Goal: Task Accomplishment & Management: Use online tool/utility

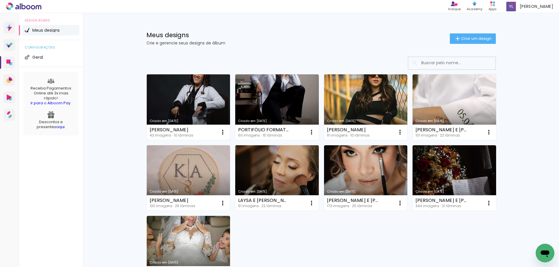
click at [160, 86] on link "Criado em 21/08/25" at bounding box center [188, 107] width 83 height 66
click at [222, 133] on iron-icon at bounding box center [222, 132] width 7 height 7
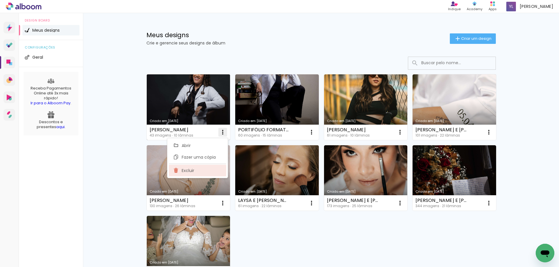
click at [205, 170] on paper-item "Excluir" at bounding box center [197, 171] width 57 height 12
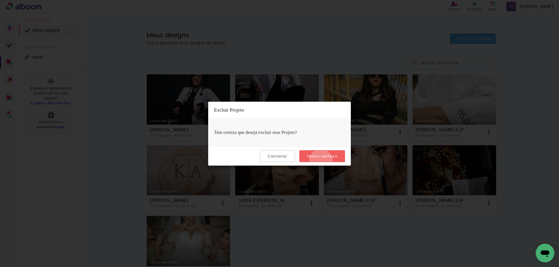
click at [321, 161] on paper-button "Tenho certeza" at bounding box center [322, 156] width 46 height 12
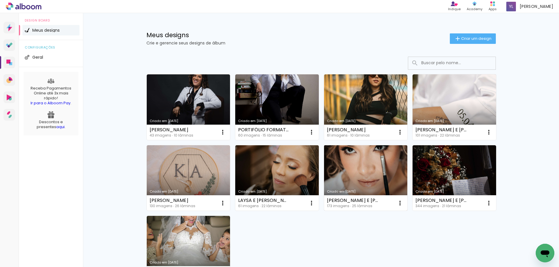
click at [323, 156] on div "Criado em 20/09/24 KAMILLA E ARTHUR 173 imagens ∙ 25 lâminas Abrir Fazer uma có…" at bounding box center [365, 178] width 89 height 71
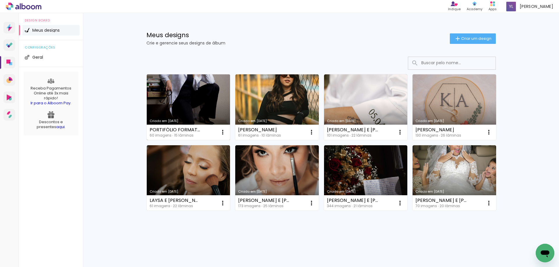
click at [187, 90] on link "Criado em [DATE]" at bounding box center [188, 107] width 83 height 66
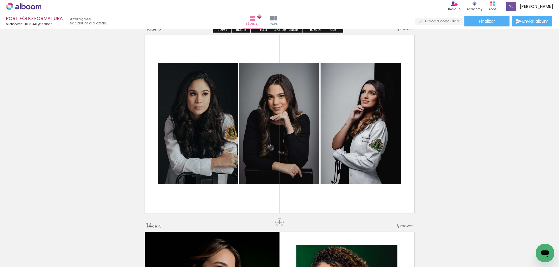
scroll to position [2444, 0]
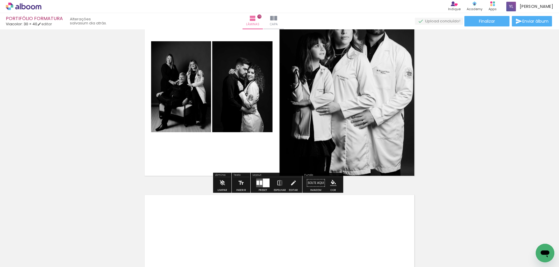
scroll to position [2802, 0]
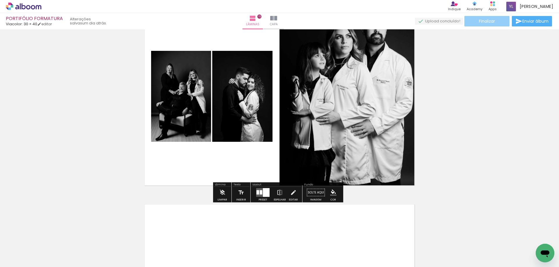
click at [480, 19] on span "Finalizar" at bounding box center [487, 21] width 16 height 4
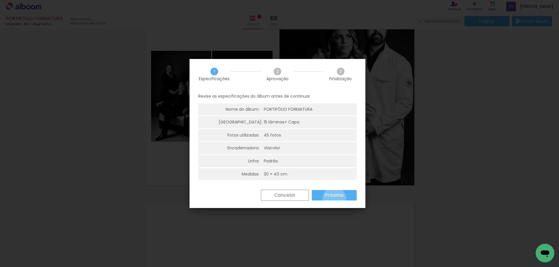
click at [334, 199] on paper-button "Próximo" at bounding box center [334, 195] width 45 height 10
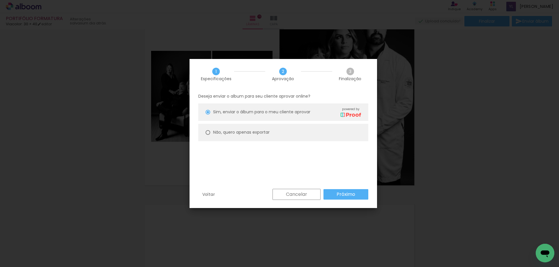
click at [294, 136] on paper-radio-button "Não, quero apenas exportar" at bounding box center [283, 132] width 170 height 17
type paper-radio-button "on"
click at [353, 206] on div "Voltar Cancelar Próximo" at bounding box center [282, 199] width 187 height 20
click at [353, 200] on div "Voltar Cancelar Próximo" at bounding box center [282, 199] width 187 height 20
click at [354, 199] on paper-button "Próximo" at bounding box center [345, 194] width 45 height 10
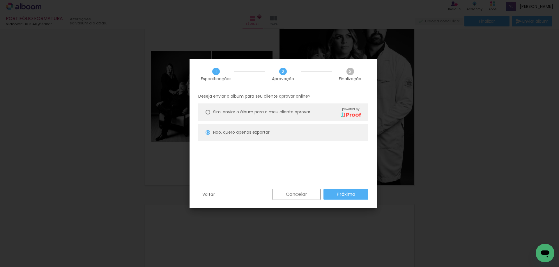
type input "Alta, 300 DPI"
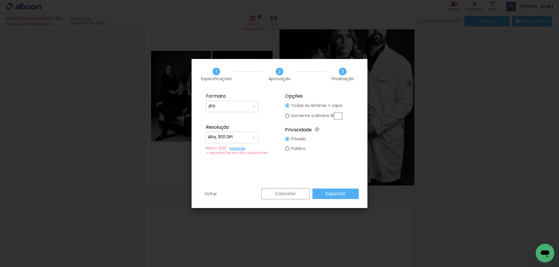
click at [354, 199] on paper-button "Exportar" at bounding box center [335, 194] width 46 height 10
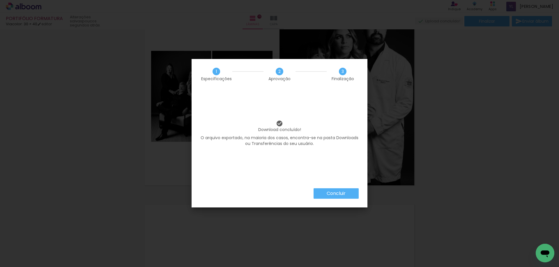
click at [0, 0] on slot "Concluir" at bounding box center [0, 0] width 0 height 0
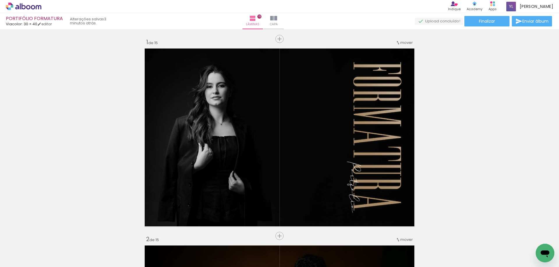
scroll to position [2802, 0]
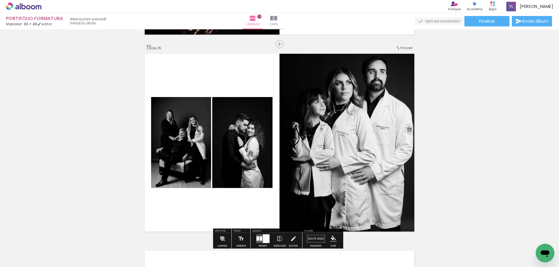
scroll to position [2715, 0]
